Goal: Task Accomplishment & Management: Use online tool/utility

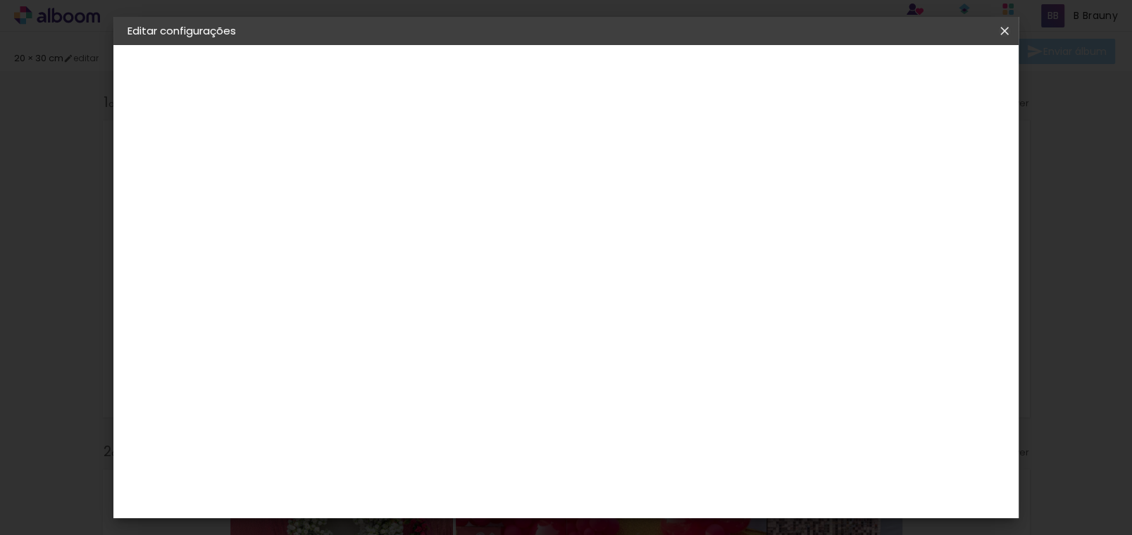
click at [1004, 31] on iron-icon at bounding box center [1004, 31] width 17 height 14
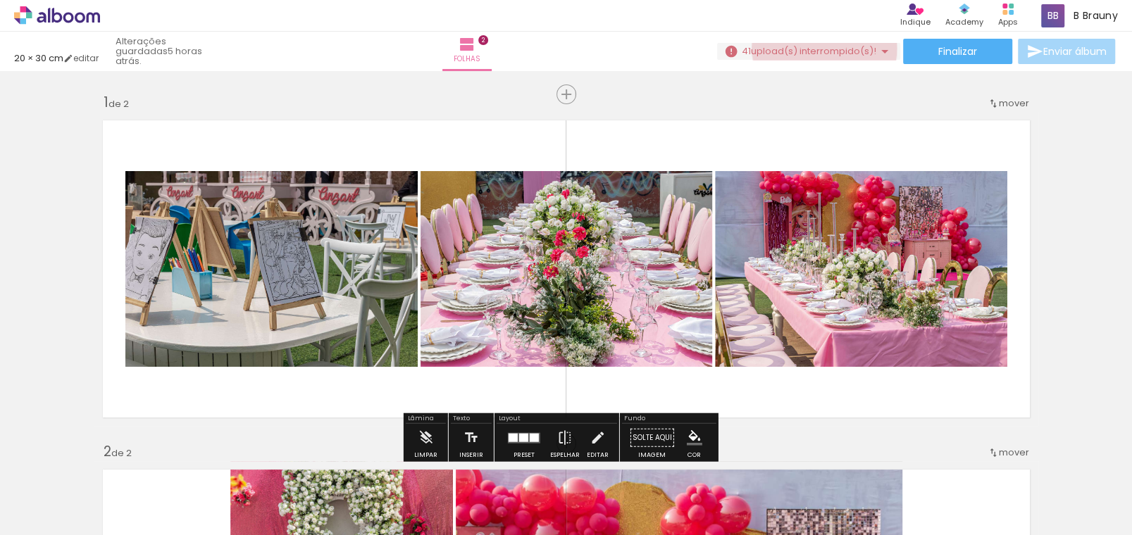
click at [820, 49] on span "upload(s) interrompido(s)!" at bounding box center [813, 50] width 125 height 13
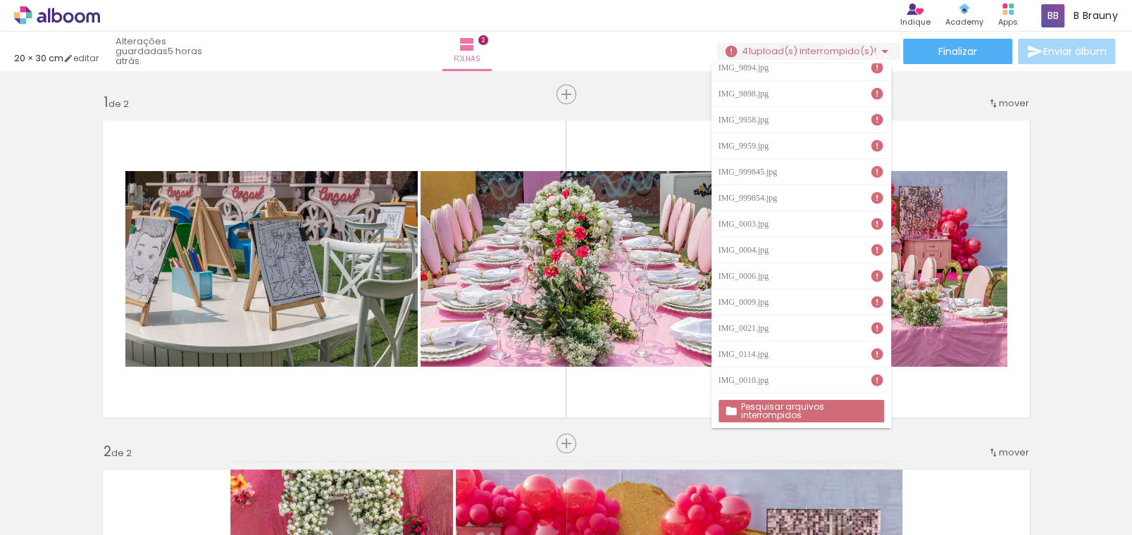
scroll to position [492, 0]
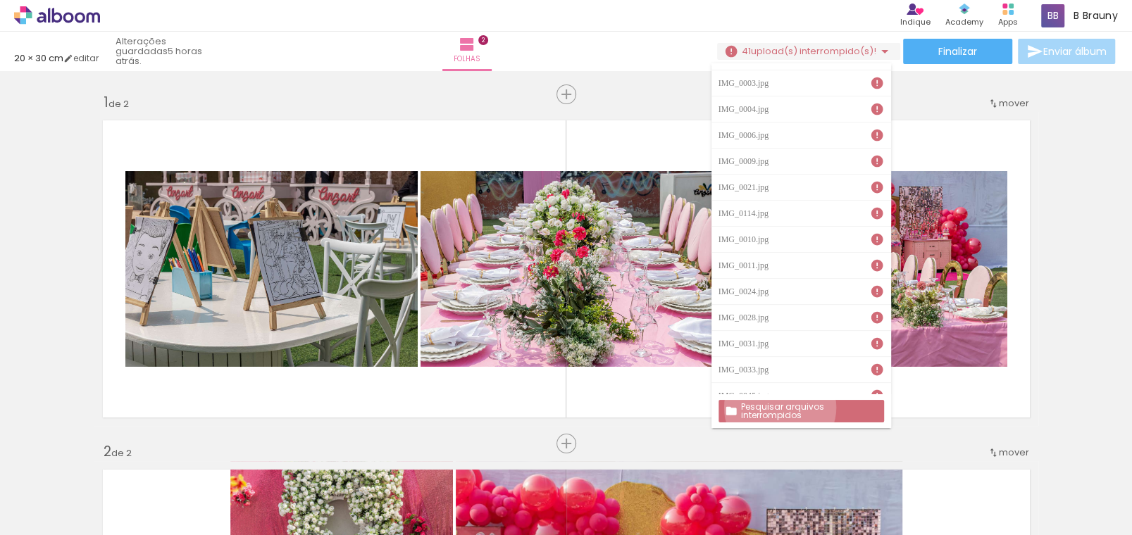
click at [0, 0] on slot "Pesquisar arquivos interrompidos" at bounding box center [0, 0] width 0 height 0
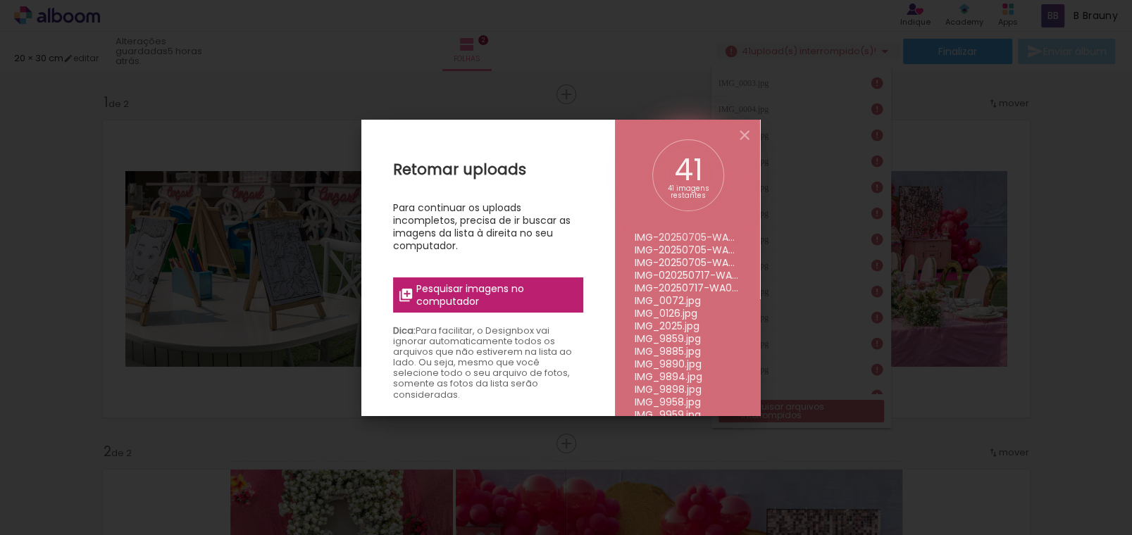
click at [492, 290] on span "Pesquisar imagens no computador" at bounding box center [495, 294] width 158 height 25
click at [0, 0] on input "file" at bounding box center [0, 0] width 0 height 0
click at [545, 296] on span "Pesquisar imagens no computador" at bounding box center [495, 294] width 158 height 25
click at [0, 0] on input "file" at bounding box center [0, 0] width 0 height 0
click at [515, 292] on span "Pesquisar imagens no computador" at bounding box center [495, 294] width 158 height 25
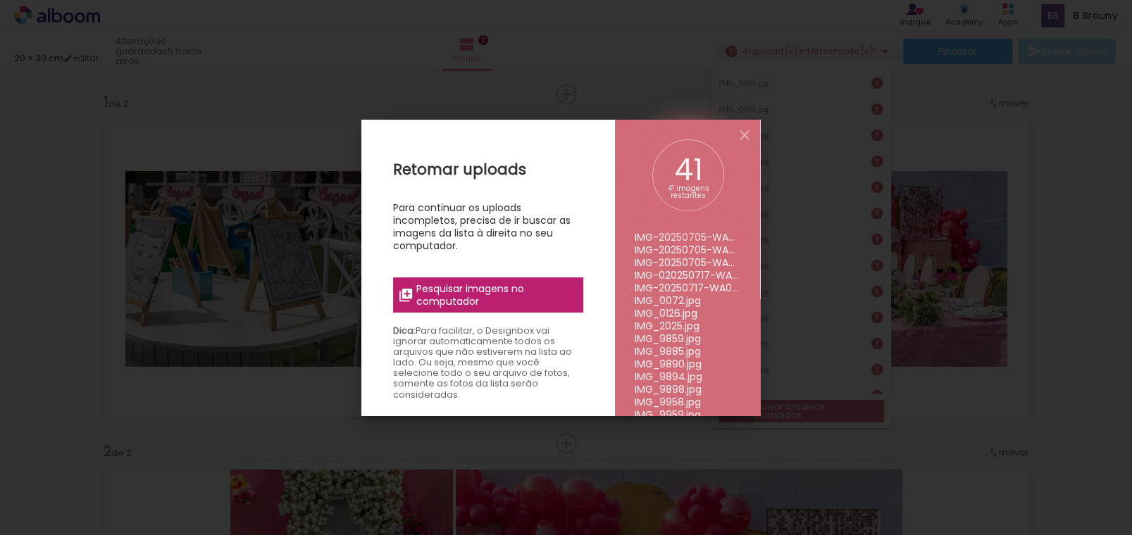
click at [0, 0] on input "file" at bounding box center [0, 0] width 0 height 0
click at [497, 298] on span "Pesquisar imagens no computador" at bounding box center [495, 294] width 158 height 25
click at [0, 0] on input "file" at bounding box center [0, 0] width 0 height 0
click at [493, 290] on span "Pesquisar imagens no computador" at bounding box center [495, 294] width 158 height 25
click at [0, 0] on input "file" at bounding box center [0, 0] width 0 height 0
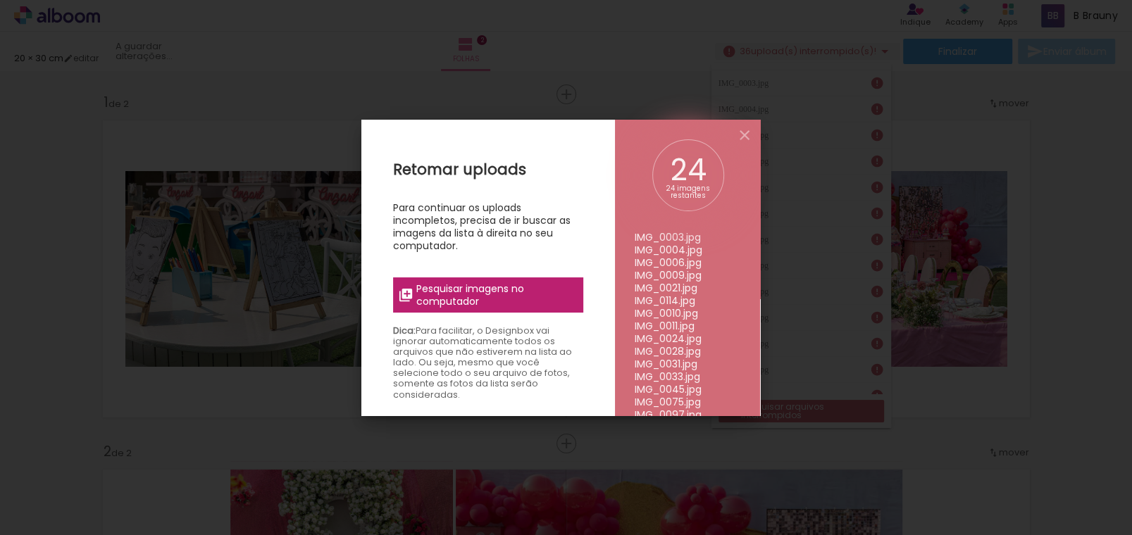
scroll to position [420, 0]
click at [512, 292] on span "Pesquisar imagens no computador" at bounding box center [495, 294] width 158 height 25
click at [0, 0] on input "file" at bounding box center [0, 0] width 0 height 0
click at [486, 286] on span "Pesquisar imagens no computador" at bounding box center [495, 294] width 158 height 25
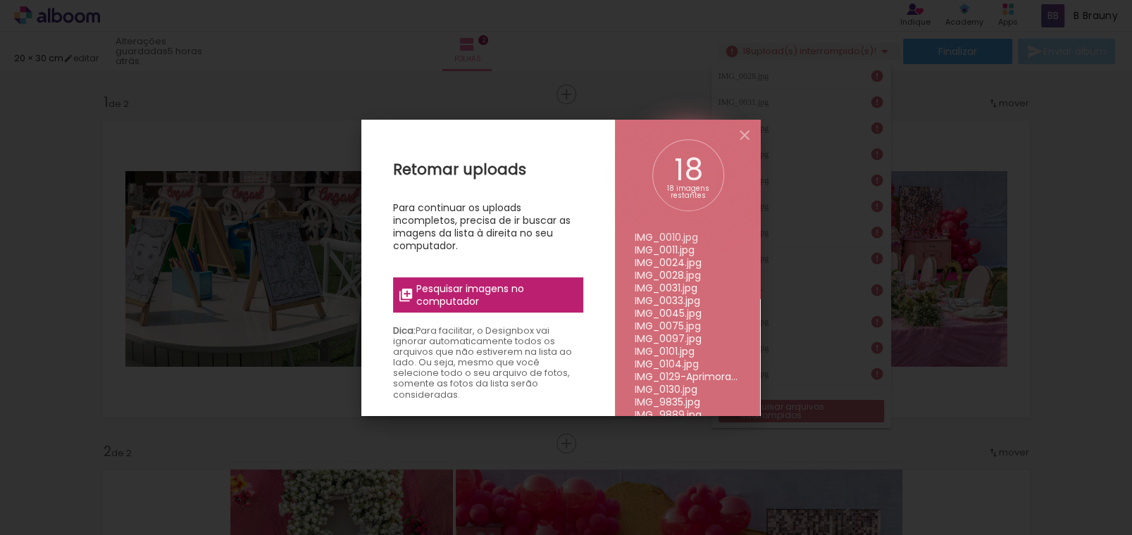
click at [0, 0] on input "file" at bounding box center [0, 0] width 0 height 0
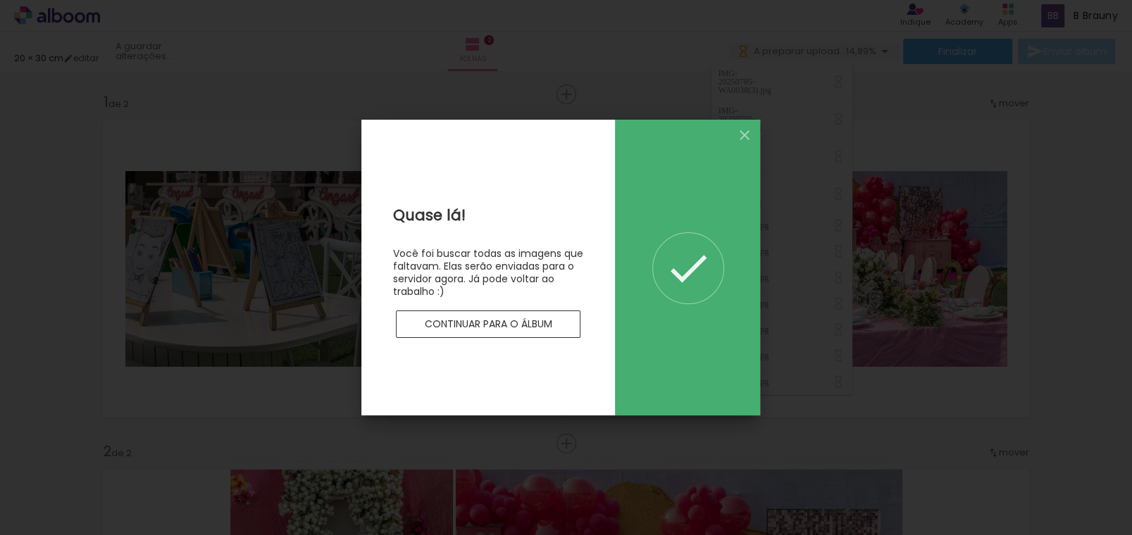
scroll to position [0, 0]
click at [0, 0] on slot "Continuar para o álbum" at bounding box center [0, 0] width 0 height 0
